Goal: Task Accomplishment & Management: Complete application form

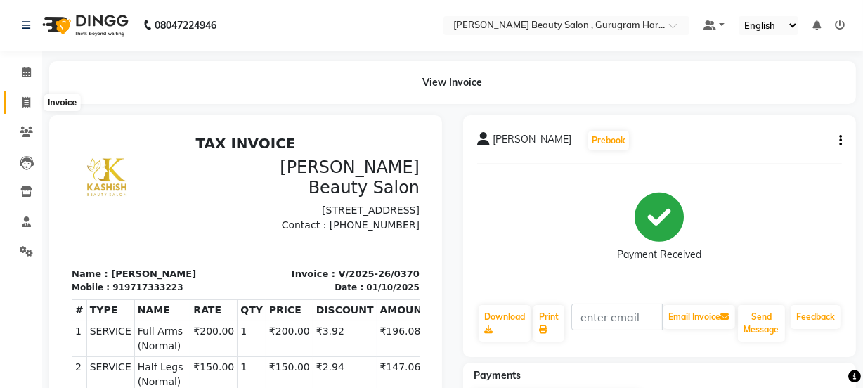
click at [27, 97] on icon at bounding box center [26, 102] width 8 height 11
select select "service"
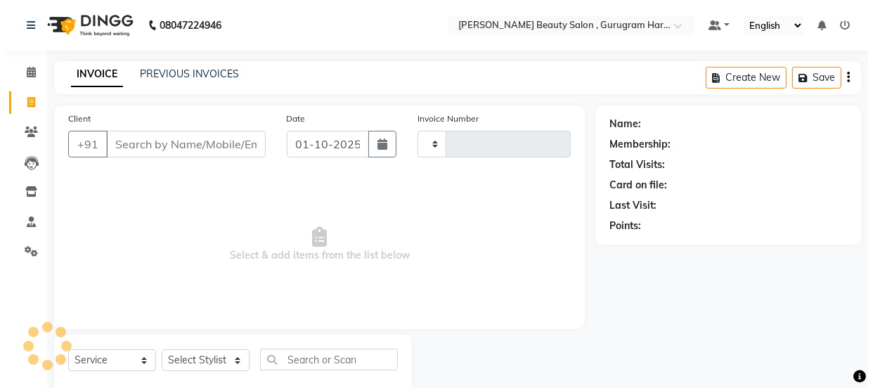
scroll to position [35, 0]
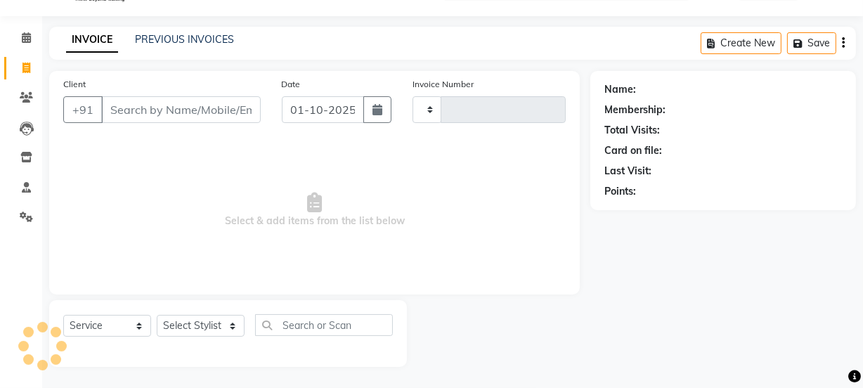
type input "0371"
select select "9017"
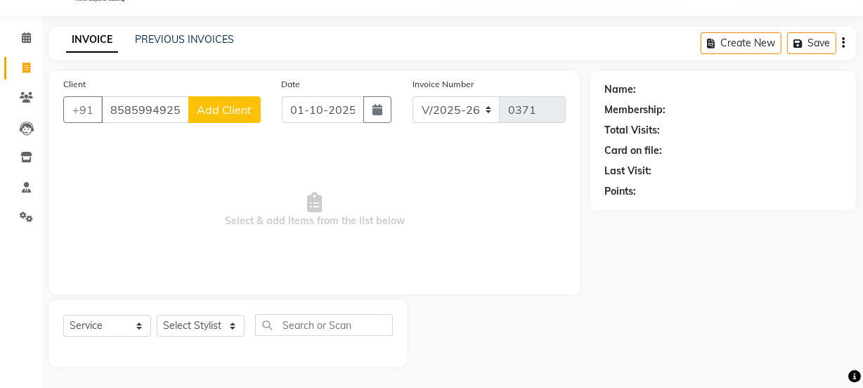
type input "8585994925"
click at [220, 113] on span "Add Client" at bounding box center [225, 110] width 56 height 14
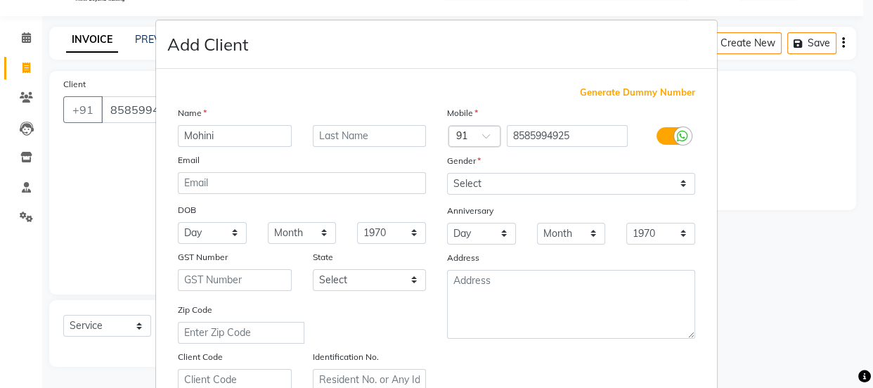
type input "Mohini"
click at [373, 134] on input "text" at bounding box center [370, 136] width 114 height 22
type input "[PERSON_NAME]"
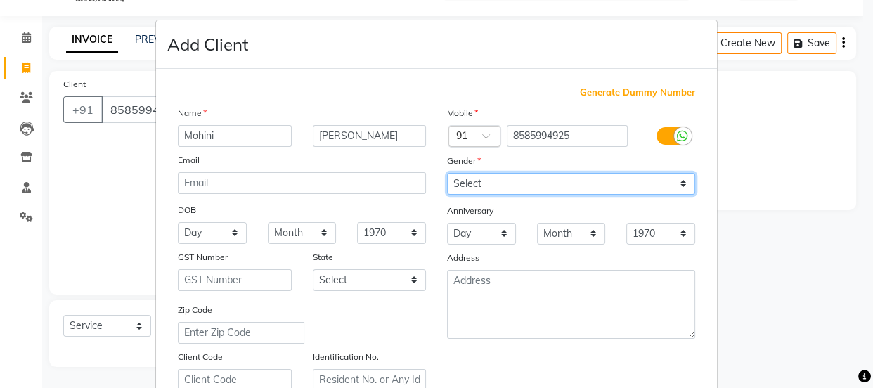
drag, startPoint x: 479, startPoint y: 174, endPoint x: 487, endPoint y: 183, distance: 12.0
click at [486, 183] on select "Select [DEMOGRAPHIC_DATA] [DEMOGRAPHIC_DATA] Other Prefer Not To Say" at bounding box center [571, 184] width 248 height 22
select select "[DEMOGRAPHIC_DATA]"
click at [447, 173] on select "Select [DEMOGRAPHIC_DATA] [DEMOGRAPHIC_DATA] Other Prefer Not To Say" at bounding box center [571, 184] width 248 height 22
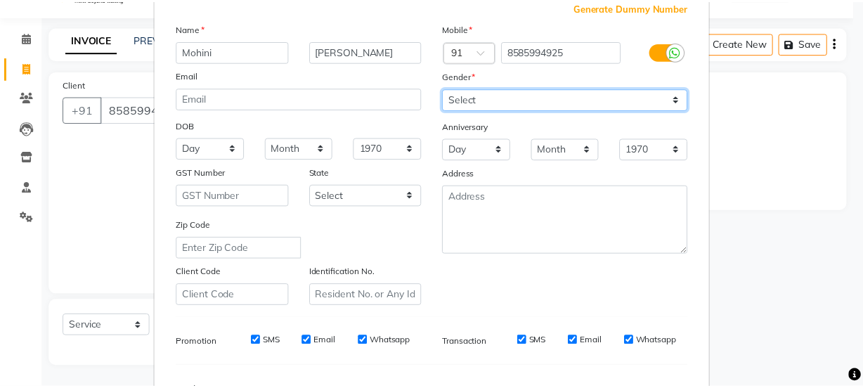
scroll to position [265, 0]
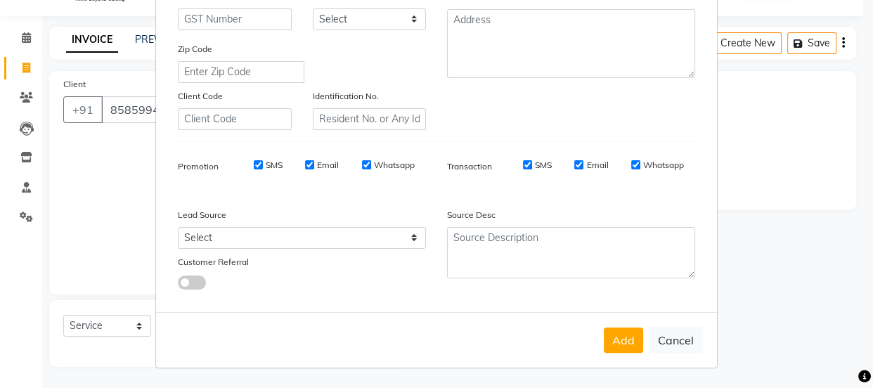
drag, startPoint x: 625, startPoint y: 330, endPoint x: 622, endPoint y: 338, distance: 8.9
click at [625, 336] on button "Add" at bounding box center [623, 340] width 39 height 25
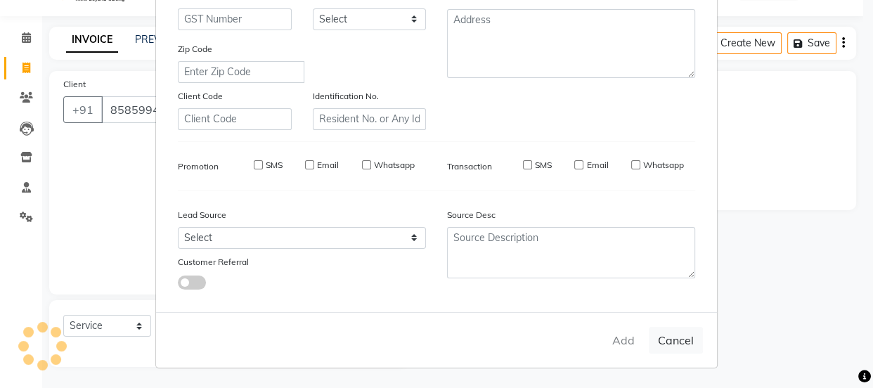
select select
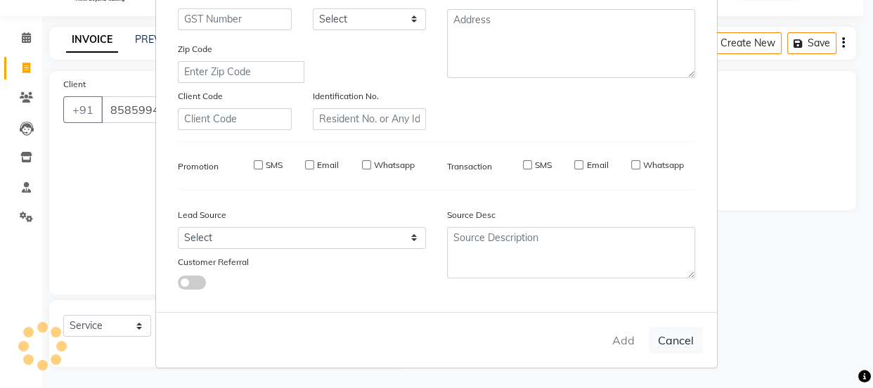
select select
checkbox input "false"
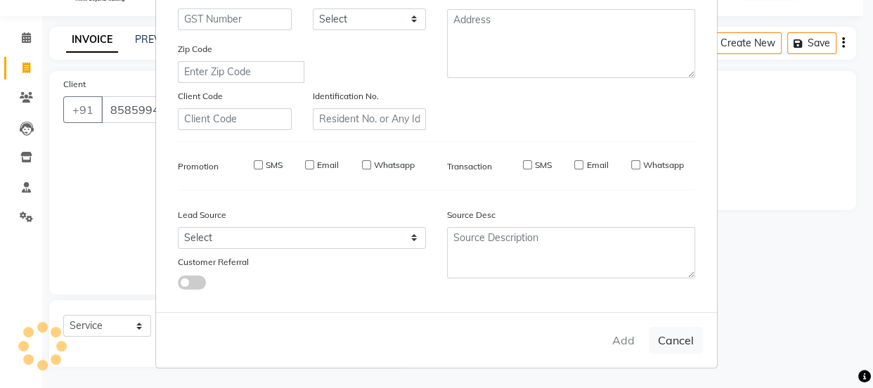
checkbox input "false"
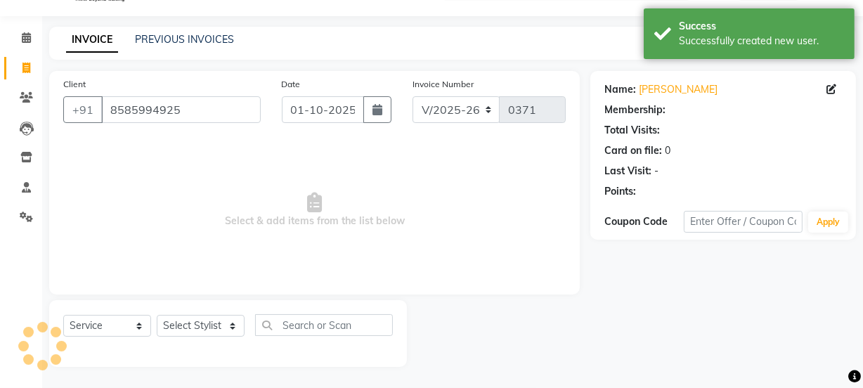
select select "1: Object"
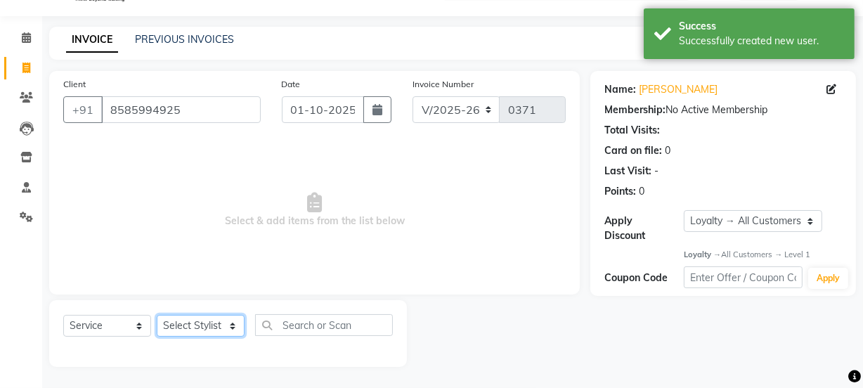
drag, startPoint x: 195, startPoint y: 333, endPoint x: 191, endPoint y: 316, distance: 17.6
click at [195, 333] on select "Select Stylist [PERSON_NAME] Anjali [PERSON_NAME] Manager [PERSON_NAME] [PERSON…" at bounding box center [201, 326] width 88 height 22
select select "91699"
click at [157, 315] on select "Select Stylist [PERSON_NAME] Anjali [PERSON_NAME] Manager [PERSON_NAME] [PERSON…" at bounding box center [201, 326] width 88 height 22
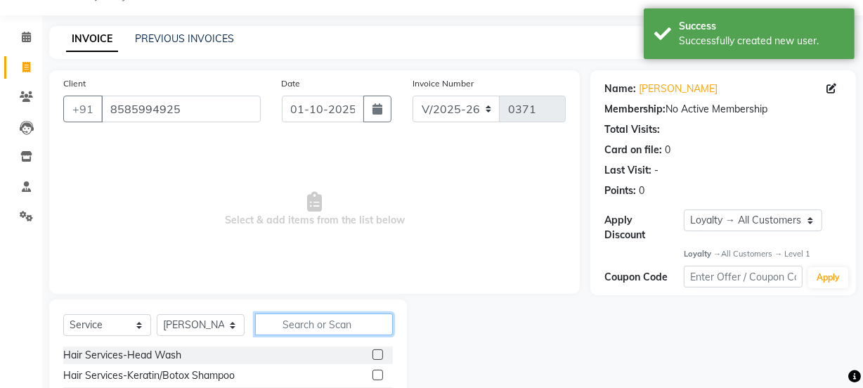
click at [301, 326] on input "text" at bounding box center [324, 325] width 138 height 22
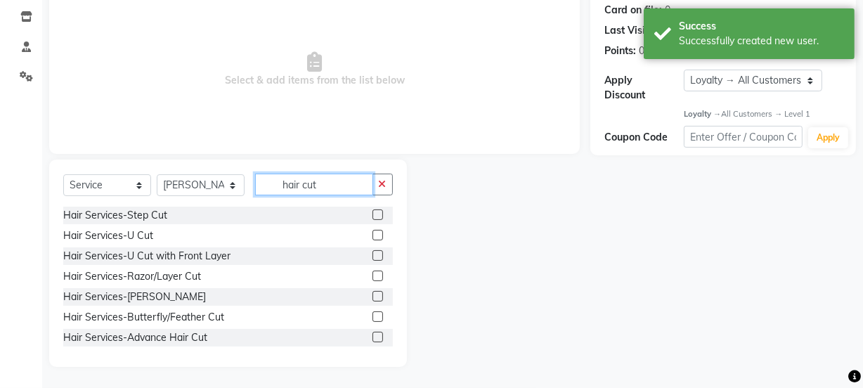
type input "hair cut"
click at [359, 234] on div "Hair Services-U Cut" at bounding box center [228, 236] width 330 height 18
click at [373, 233] on label at bounding box center [378, 235] width 11 height 11
click at [373, 233] on input "checkbox" at bounding box center [377, 235] width 9 height 9
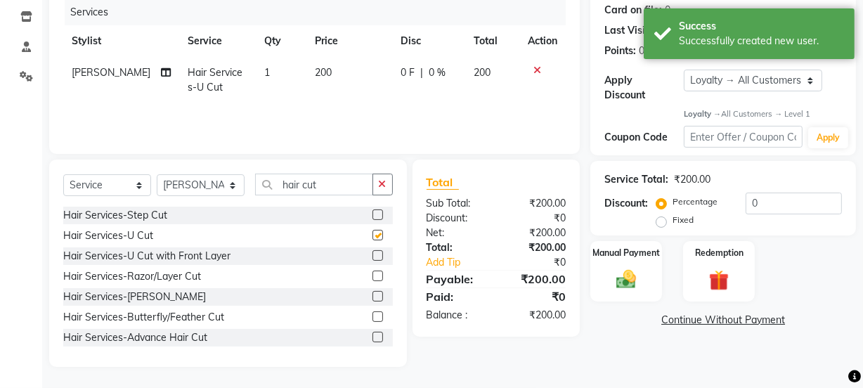
checkbox input "false"
click at [324, 70] on td "200" at bounding box center [350, 80] width 86 height 46
select select "91699"
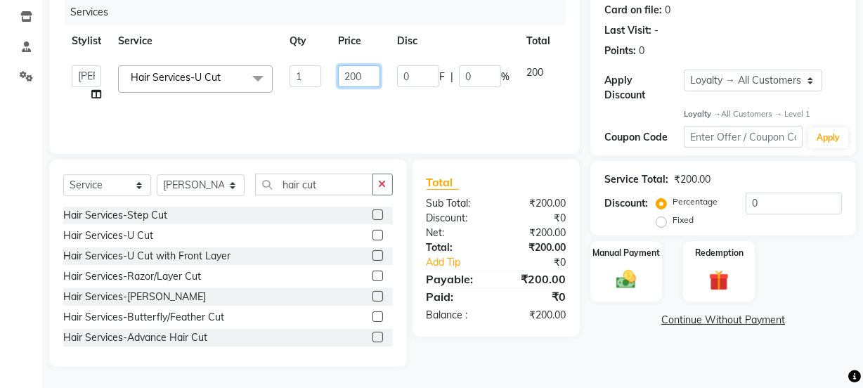
click at [364, 77] on input "200" at bounding box center [359, 76] width 42 height 22
type input "250"
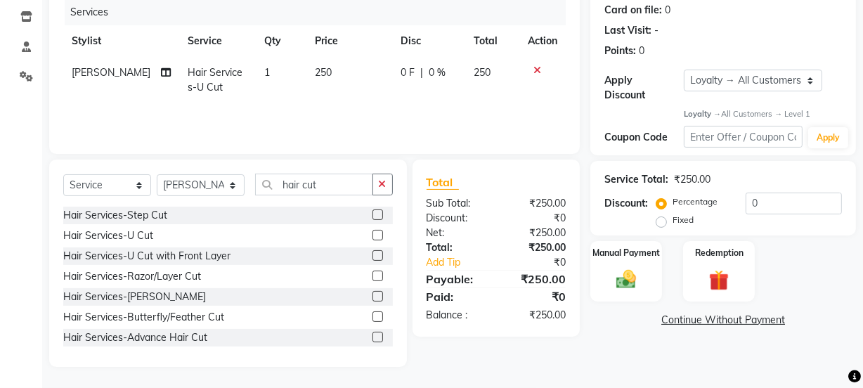
click at [378, 120] on div "Services Stylist Service Qty Price Disc Total Action [PERSON_NAME] Hair Service…" at bounding box center [314, 69] width 503 height 141
click at [636, 276] on img at bounding box center [627, 280] width 34 height 24
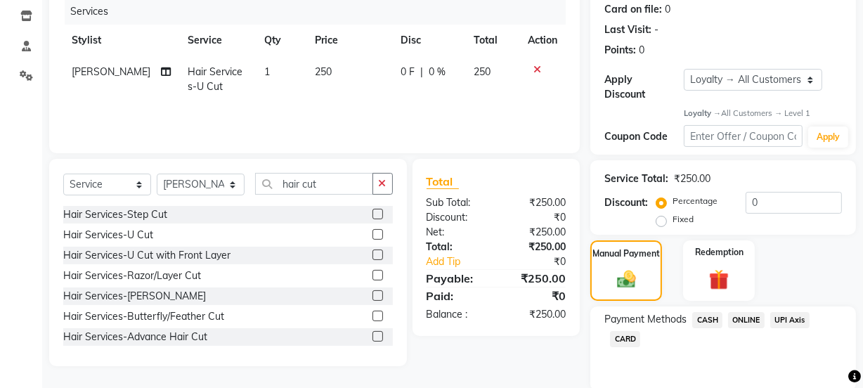
click at [740, 322] on span "ONLINE" at bounding box center [746, 320] width 37 height 16
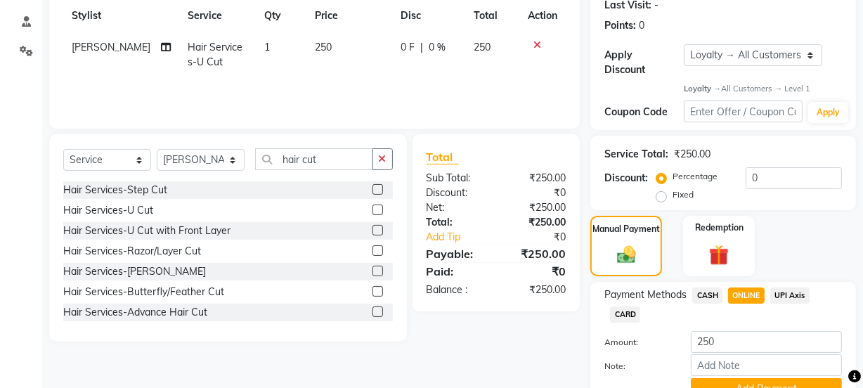
scroll to position [267, 0]
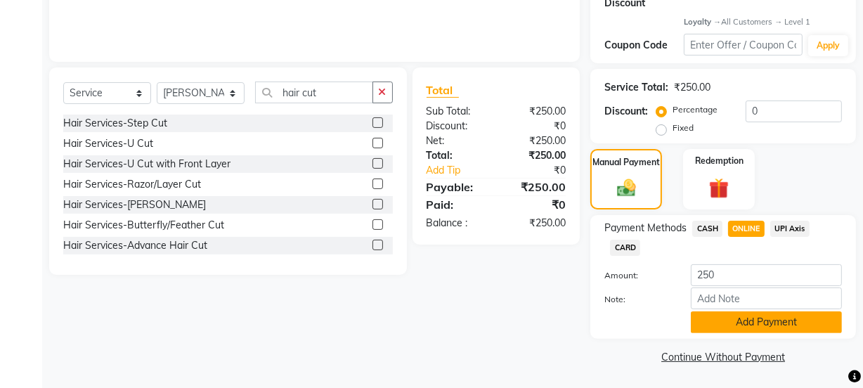
click at [748, 323] on button "Add Payment" at bounding box center [766, 322] width 151 height 22
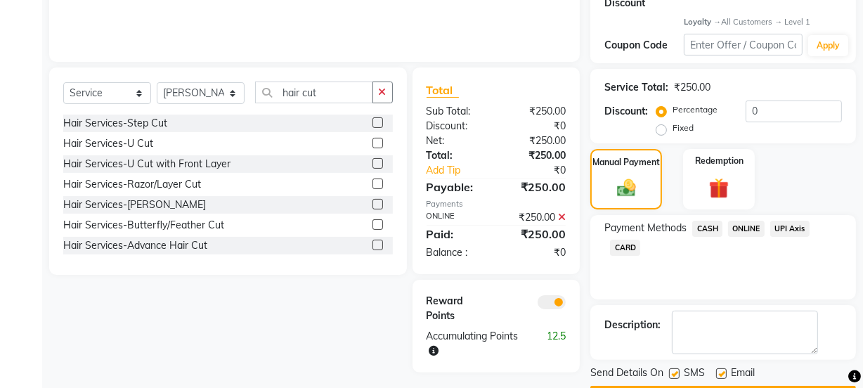
scroll to position [307, 0]
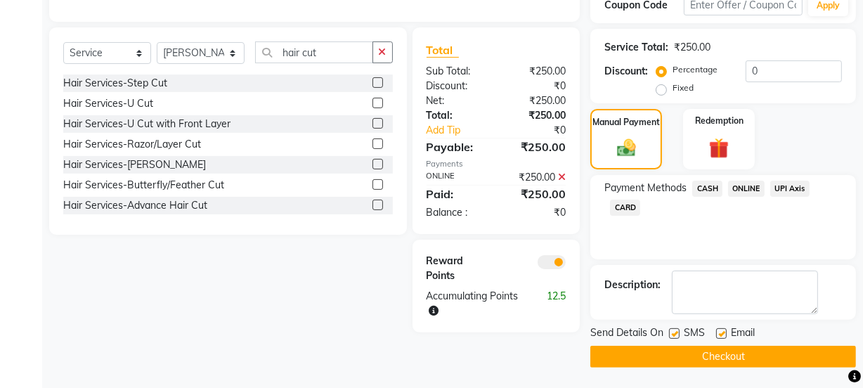
click at [723, 333] on label at bounding box center [721, 333] width 11 height 11
click at [723, 333] on input "checkbox" at bounding box center [720, 334] width 9 height 9
checkbox input "false"
click at [721, 350] on button "Checkout" at bounding box center [724, 357] width 266 height 22
